Goal: Navigation & Orientation: Find specific page/section

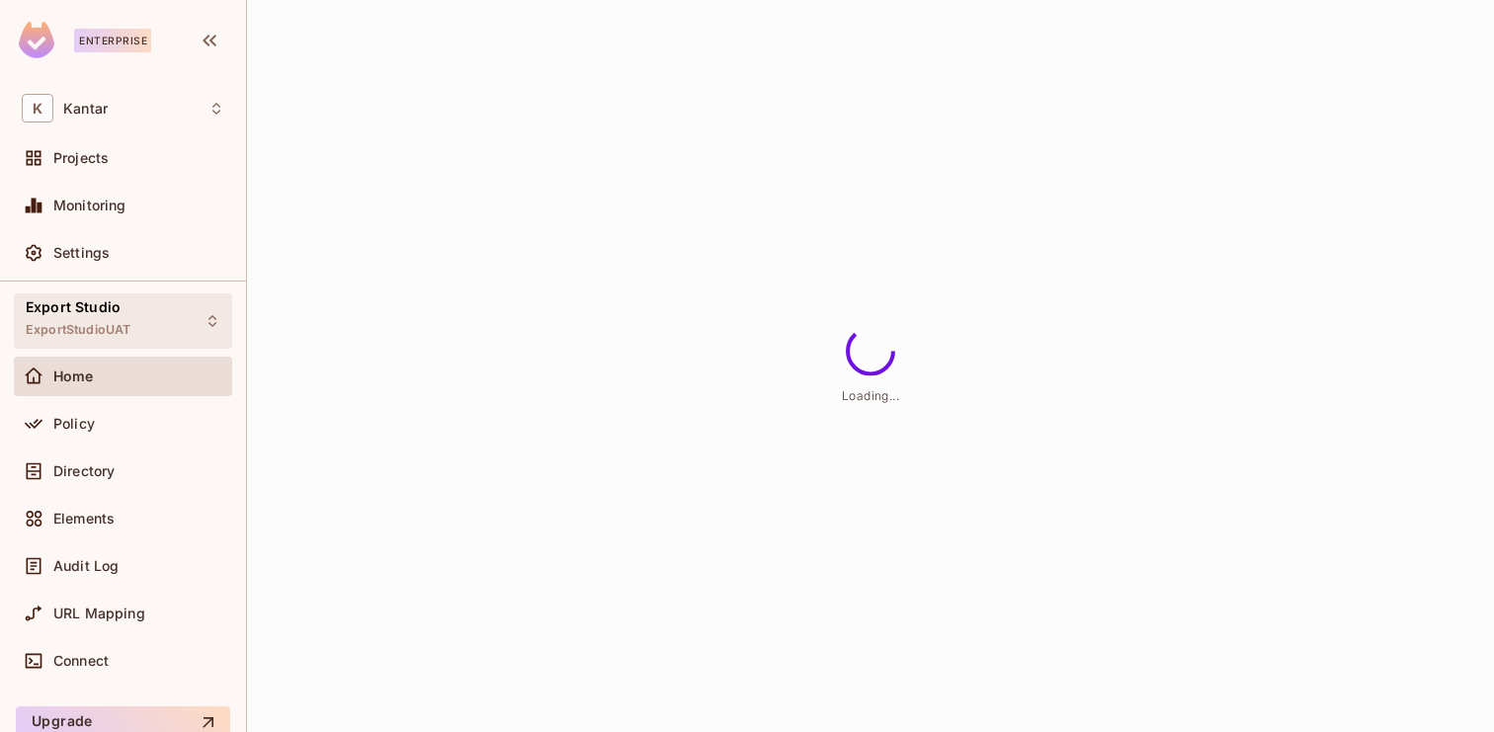
click at [121, 304] on div "Export Studio ExportStudioUAT" at bounding box center [78, 320] width 105 height 43
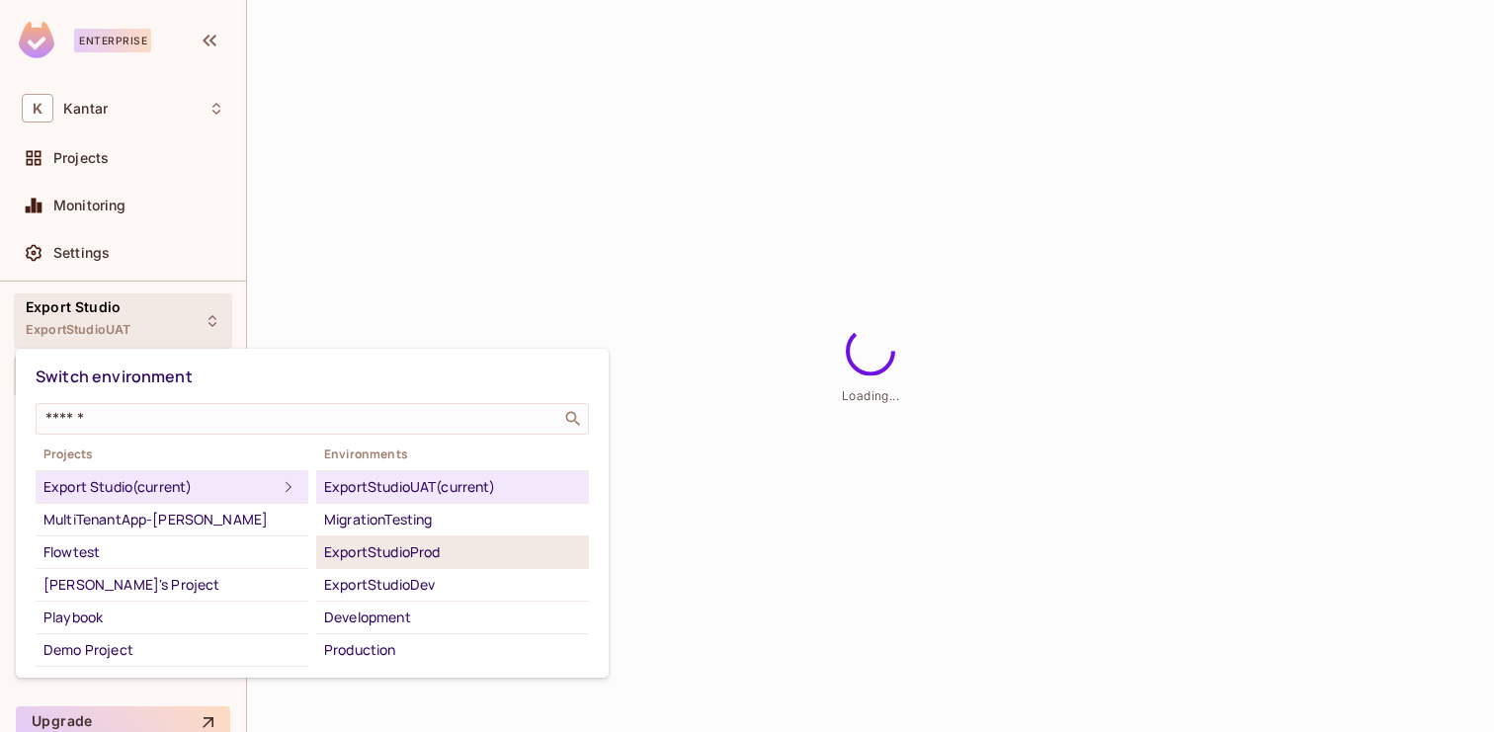
click at [426, 545] on div "ExportStudioProd" at bounding box center [452, 553] width 257 height 24
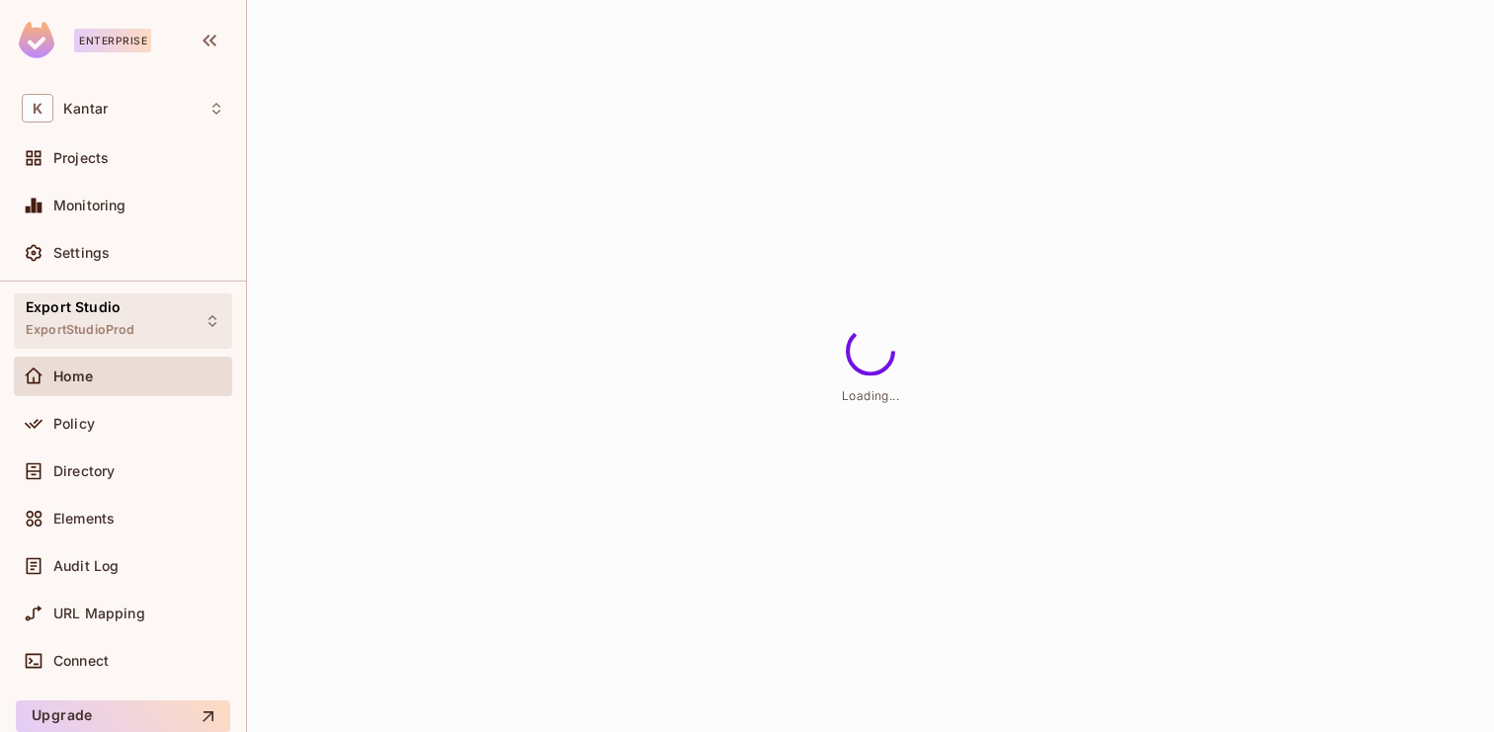
click at [156, 339] on div "Export Studio ExportStudioProd" at bounding box center [123, 321] width 218 height 54
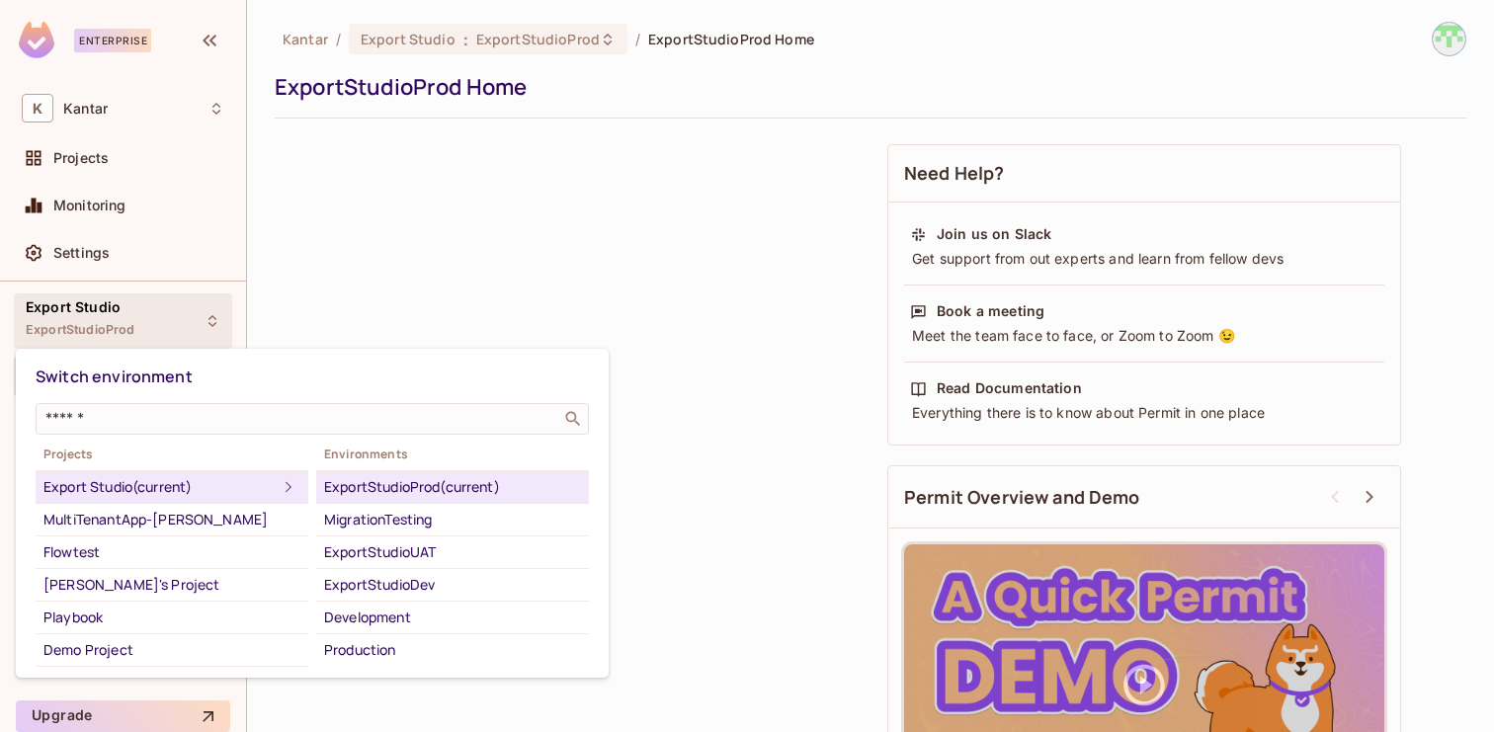
click at [747, 431] on div at bounding box center [747, 366] width 1494 height 732
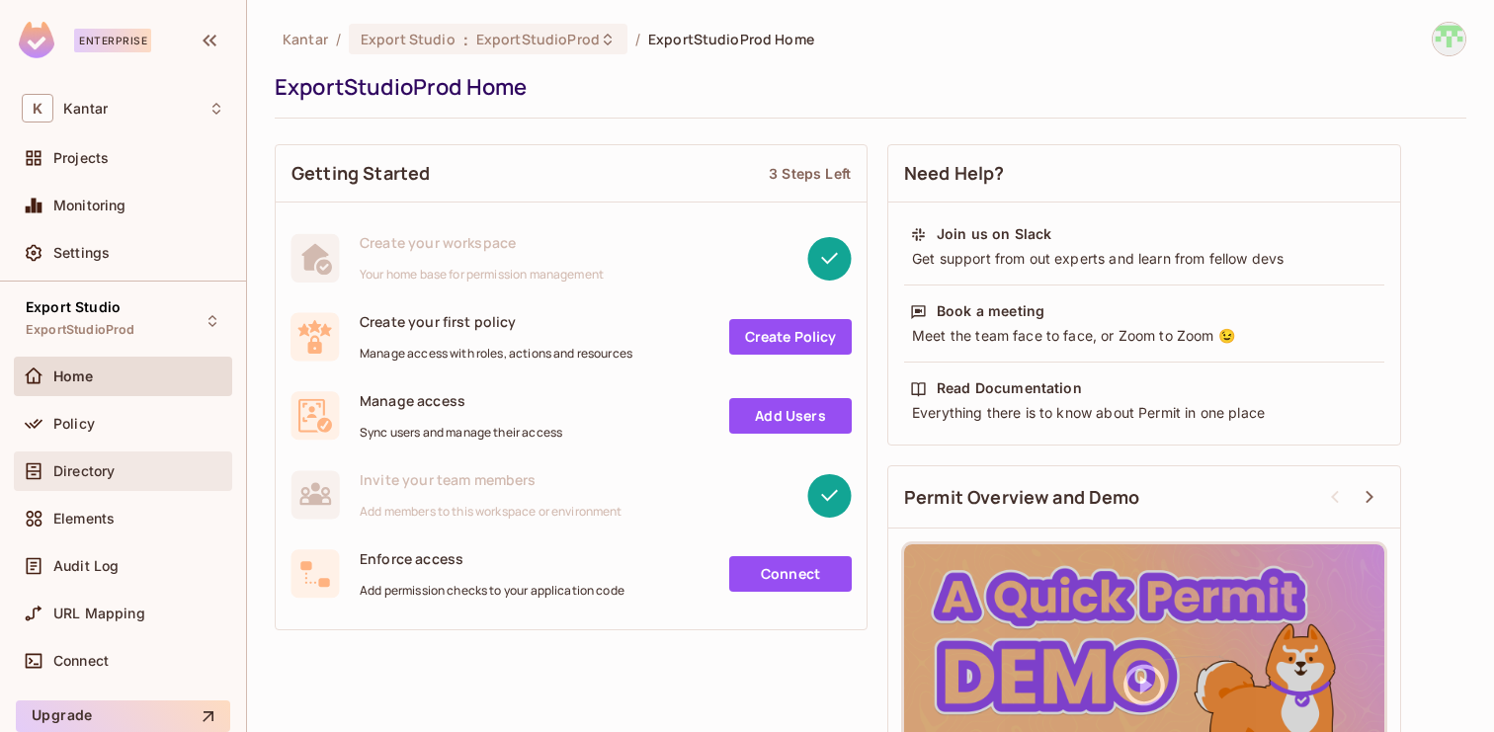
click at [133, 476] on div "Directory" at bounding box center [138, 472] width 171 height 16
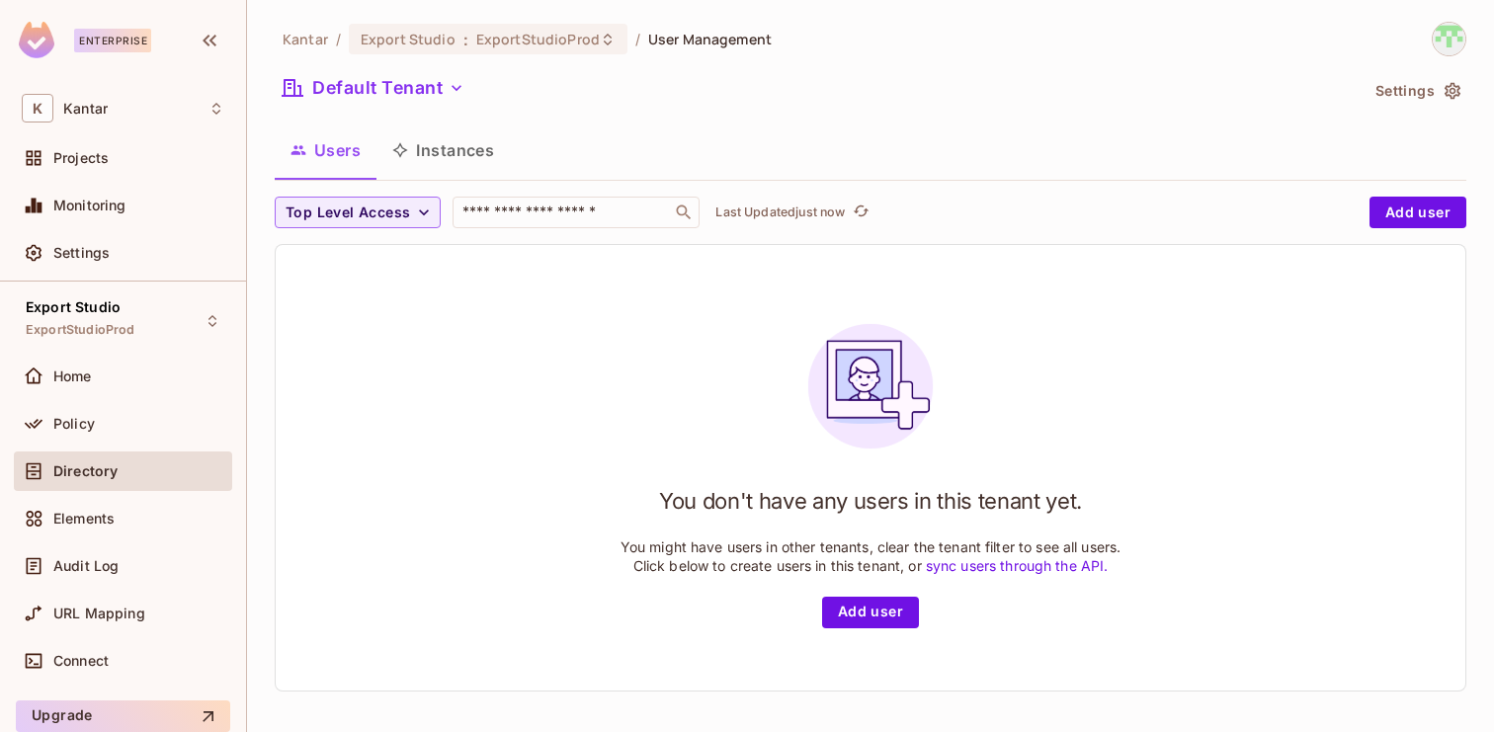
click at [475, 161] on button "Instances" at bounding box center [443, 150] width 133 height 49
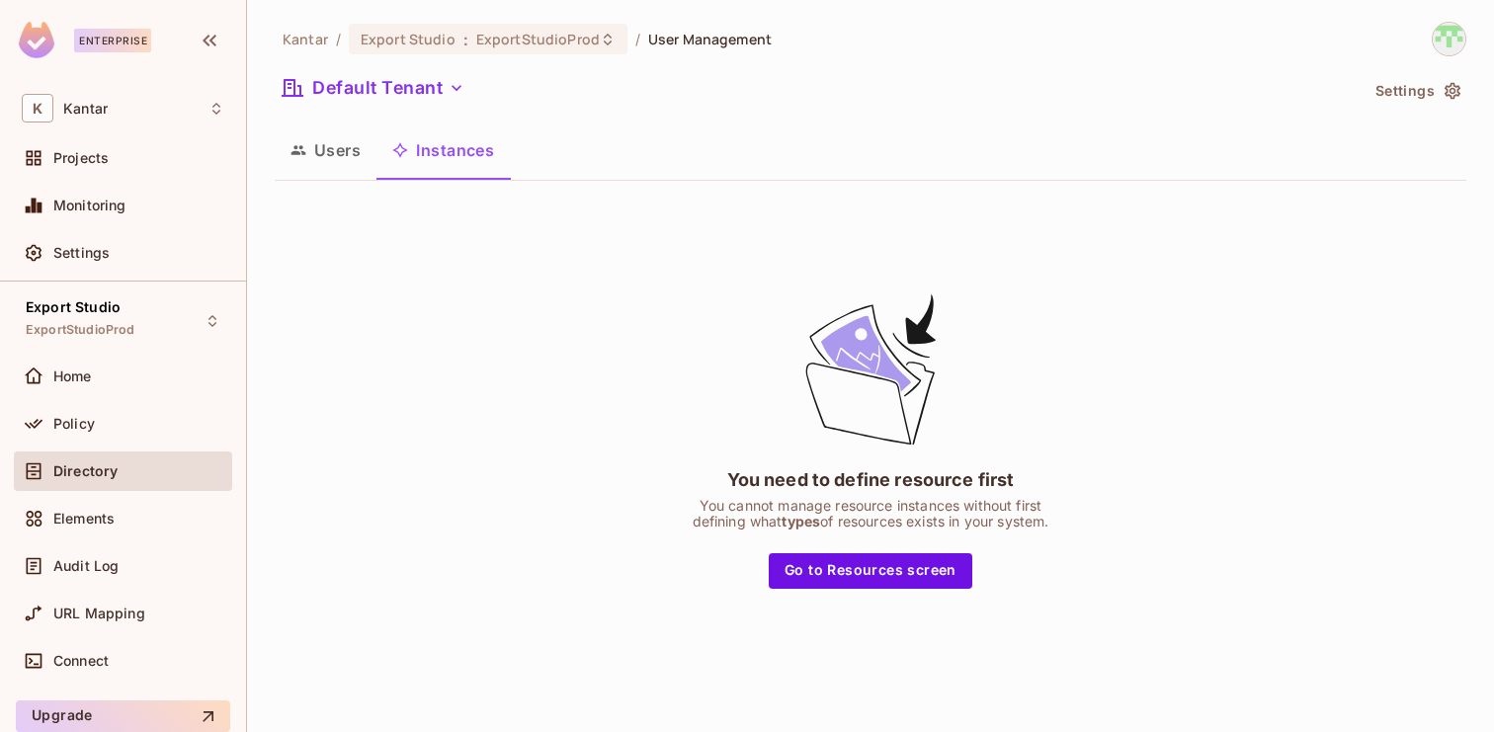
click at [329, 160] on button "Users" at bounding box center [326, 150] width 102 height 49
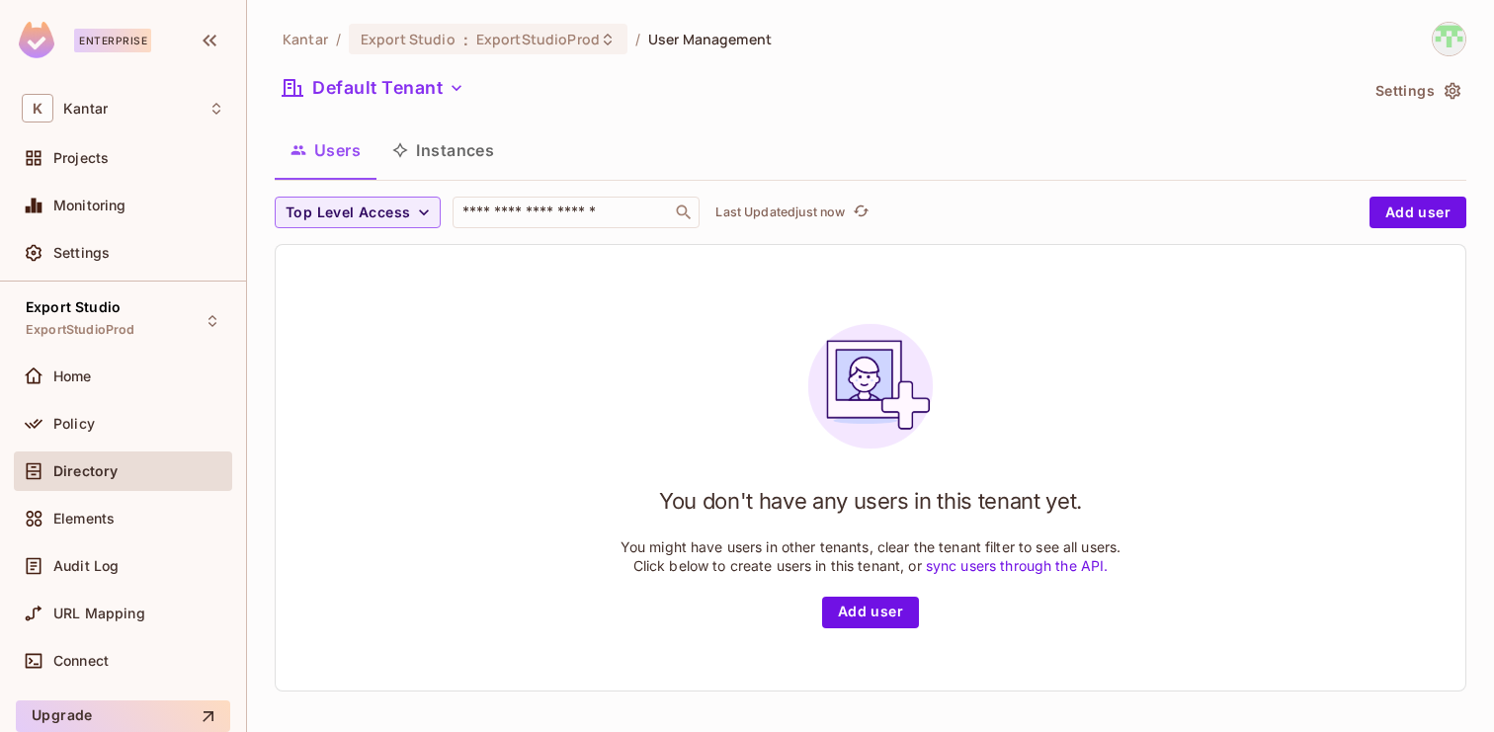
click at [474, 168] on button "Instances" at bounding box center [443, 150] width 133 height 49
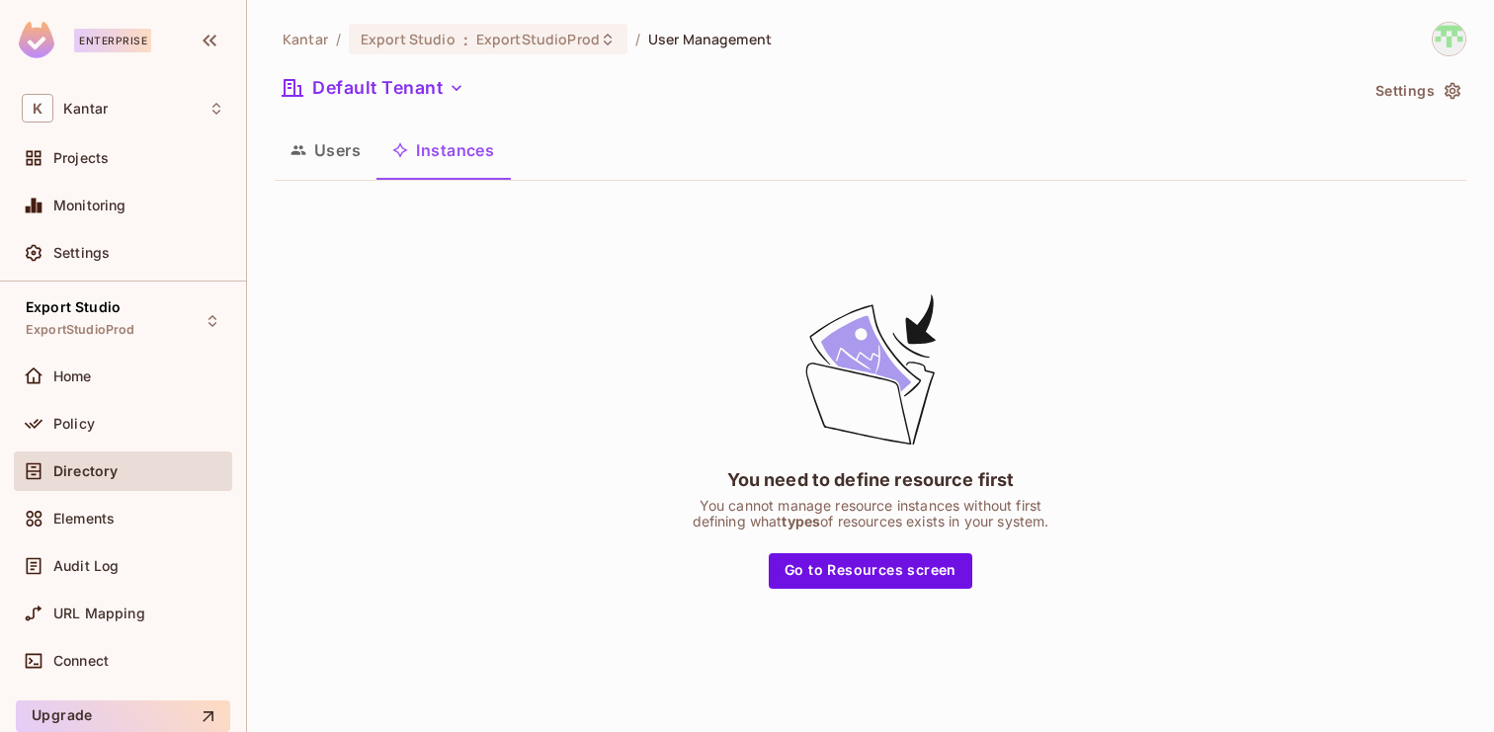
click at [324, 156] on button "Users" at bounding box center [326, 150] width 102 height 49
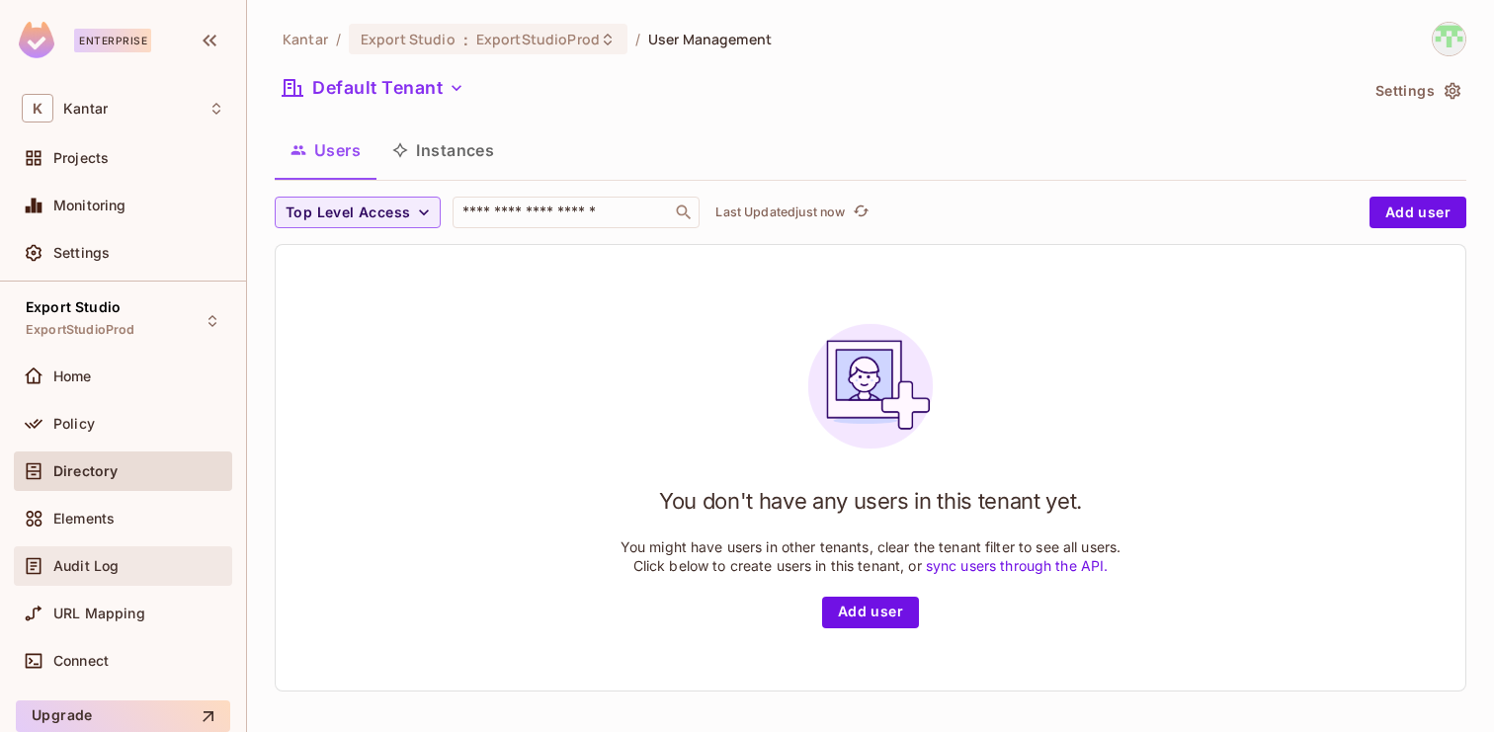
scroll to position [43, 0]
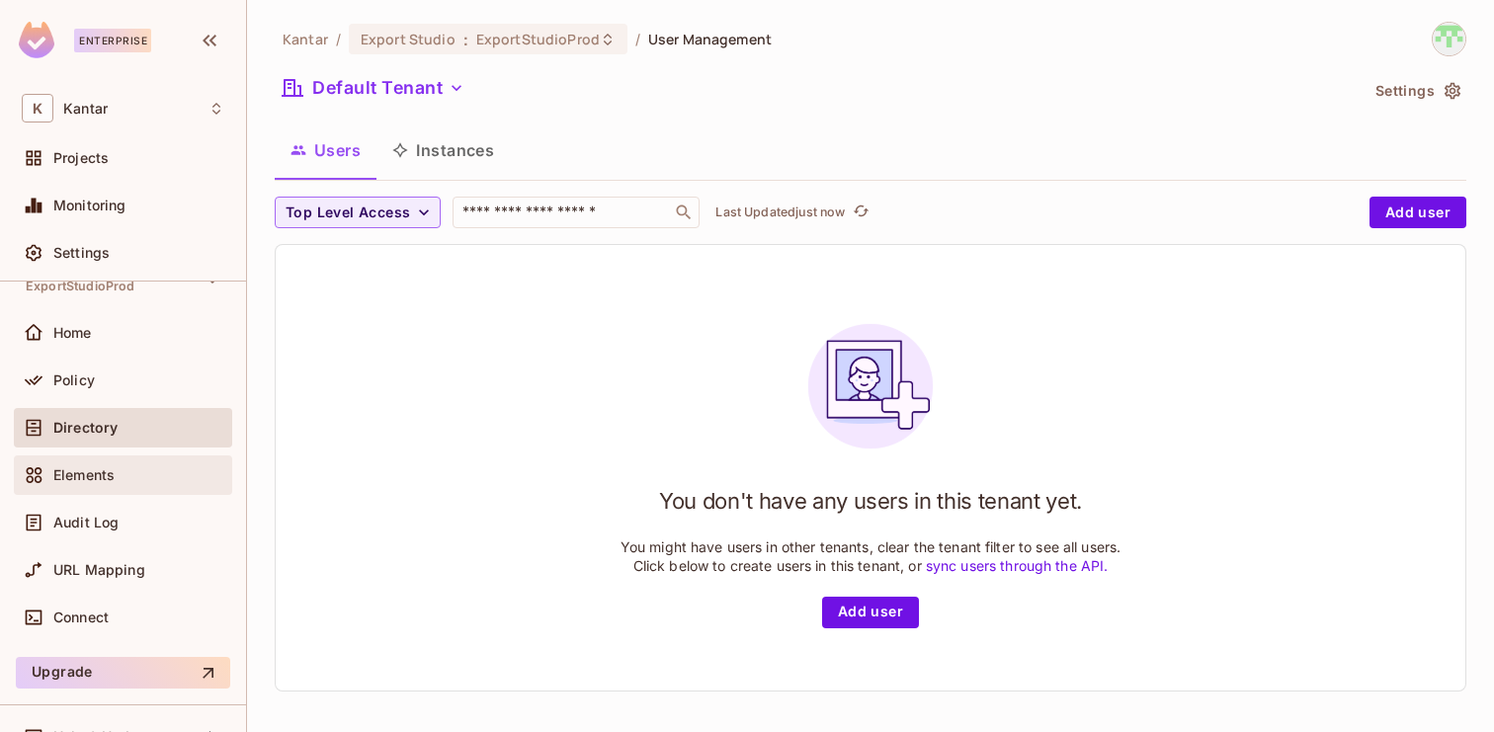
click at [95, 483] on div "Elements" at bounding box center [123, 476] width 203 height 24
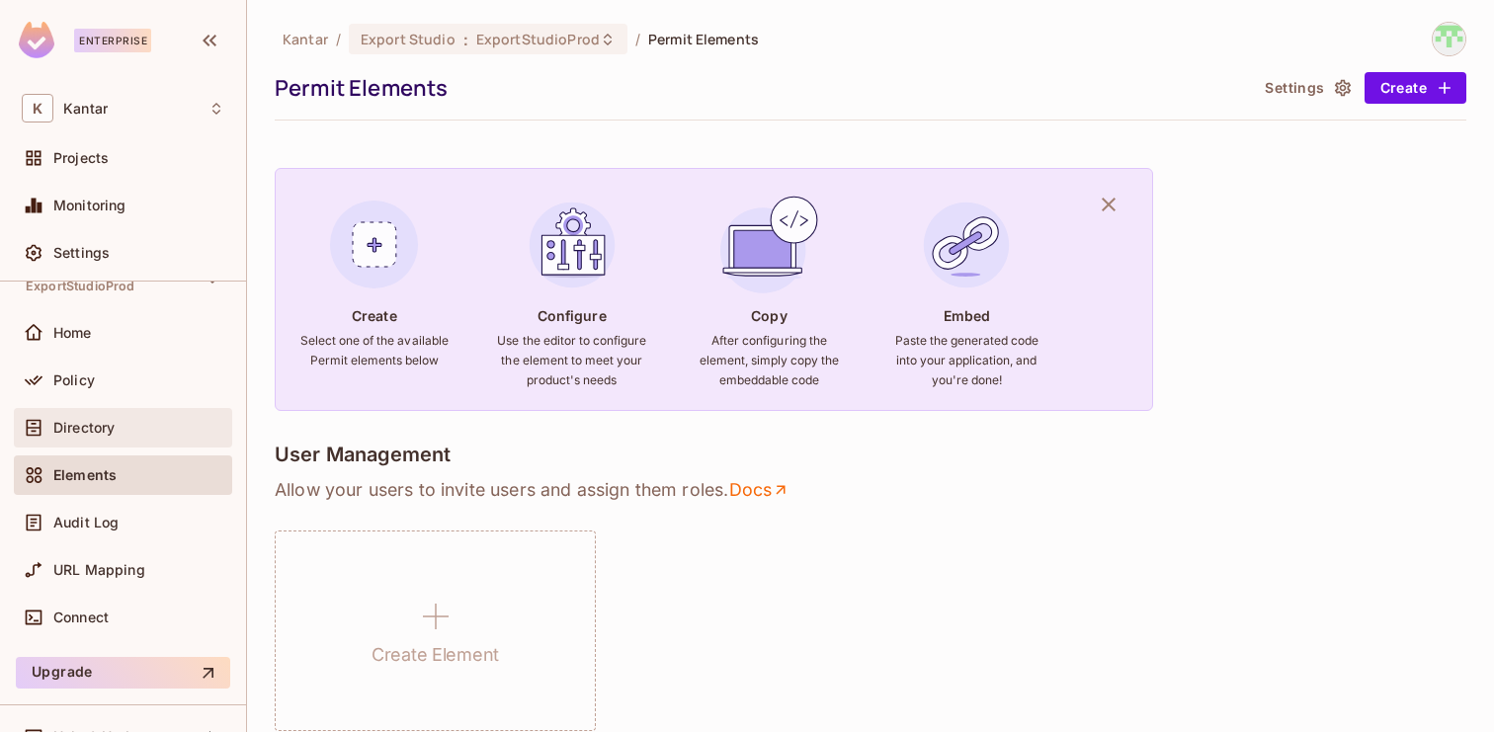
click at [166, 437] on div "Directory" at bounding box center [123, 428] width 203 height 24
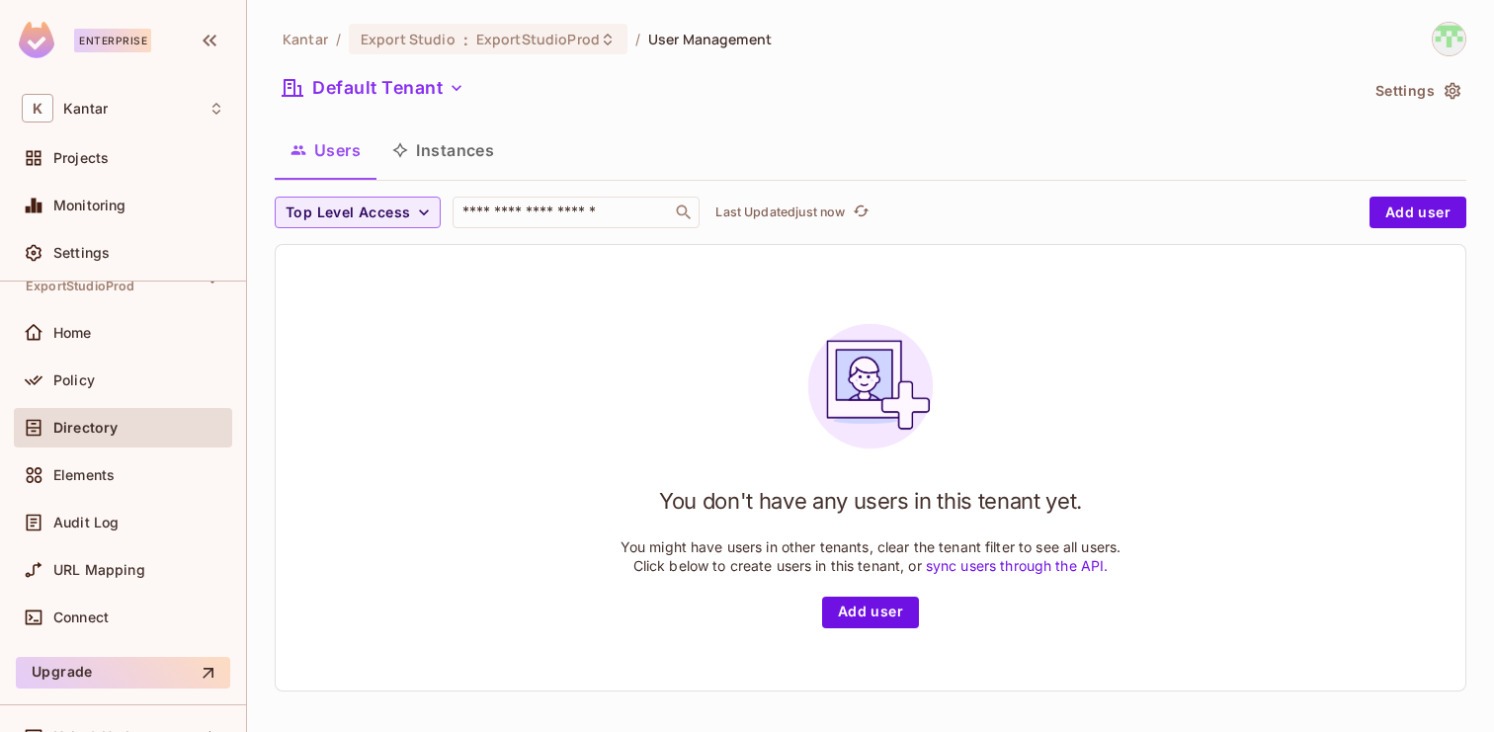
click at [447, 151] on button "Instances" at bounding box center [443, 150] width 133 height 49
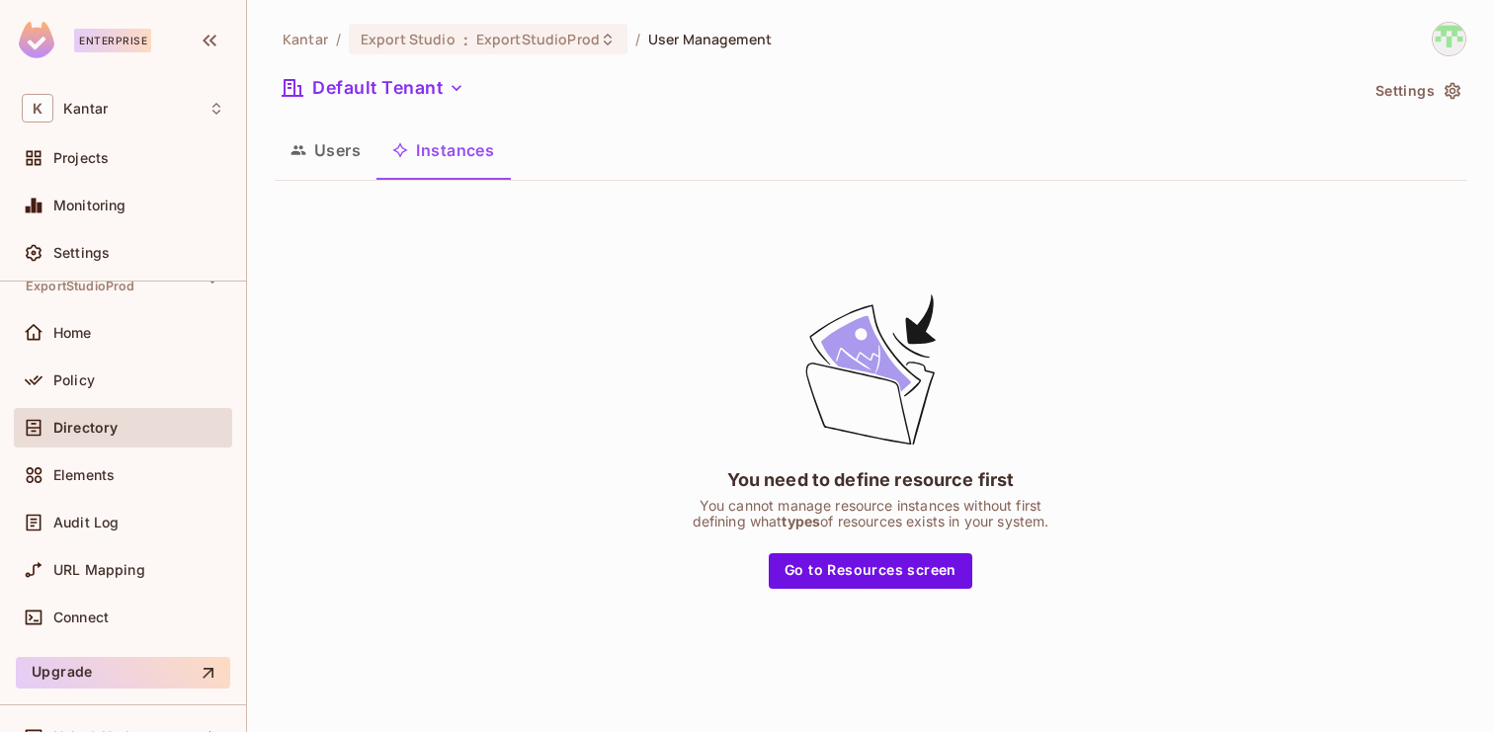
click at [325, 150] on button "Users" at bounding box center [326, 150] width 102 height 49
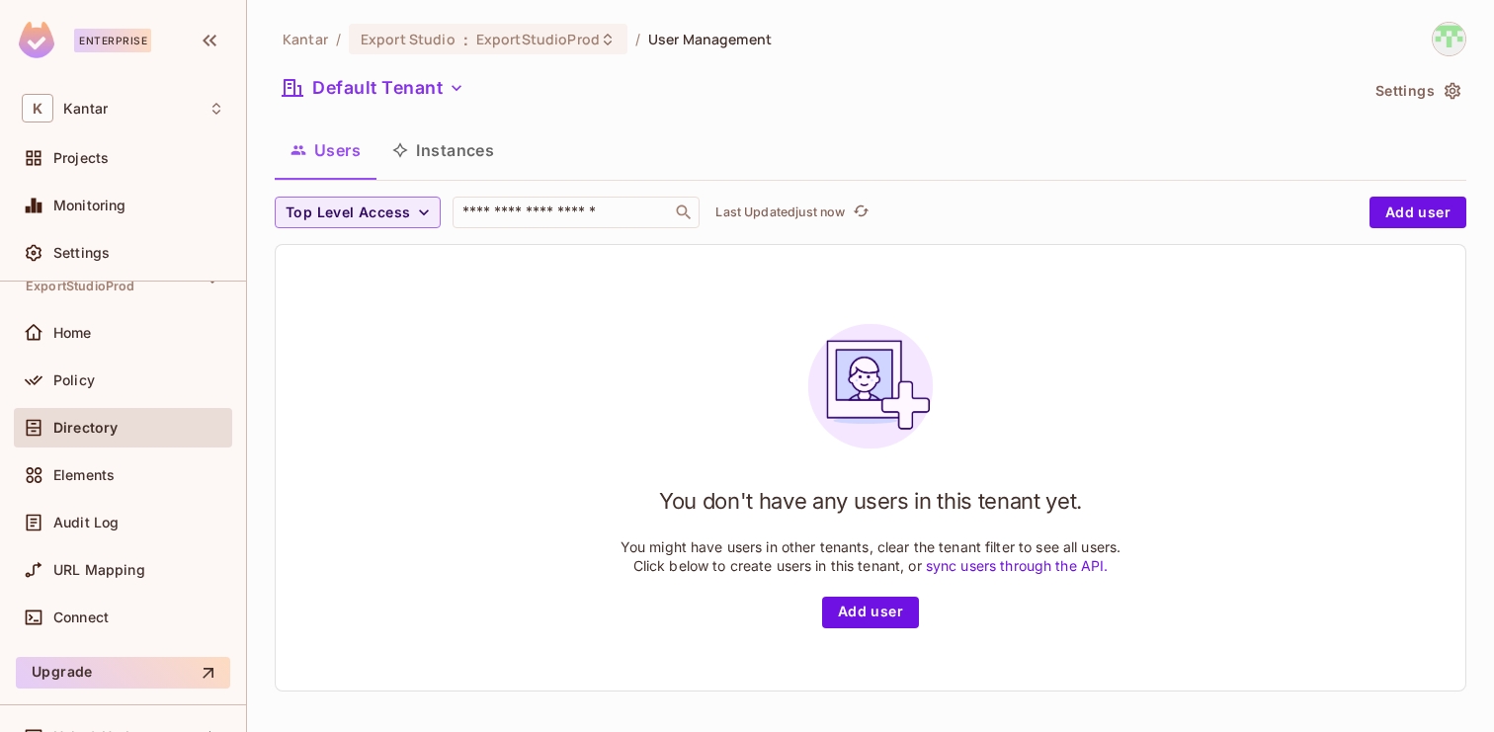
click at [449, 128] on button "Instances" at bounding box center [443, 150] width 133 height 49
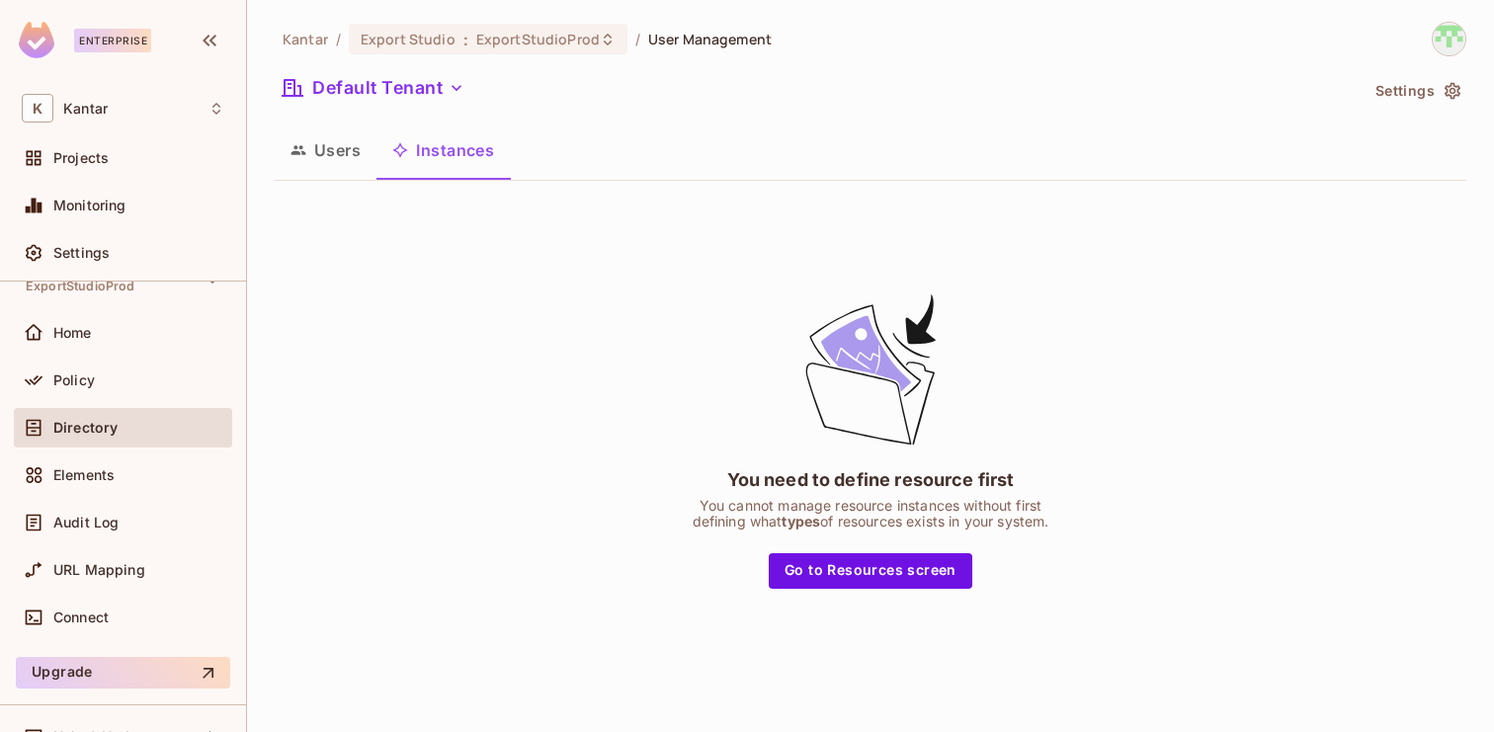
click at [268, 147] on div "Kantar / Export Studio : ExportStudioProd / User Management Default Tenant Sett…" at bounding box center [870, 366] width 1247 height 732
click at [302, 150] on icon "button" at bounding box center [299, 150] width 16 height 16
